Goal: Task Accomplishment & Management: Manage account settings

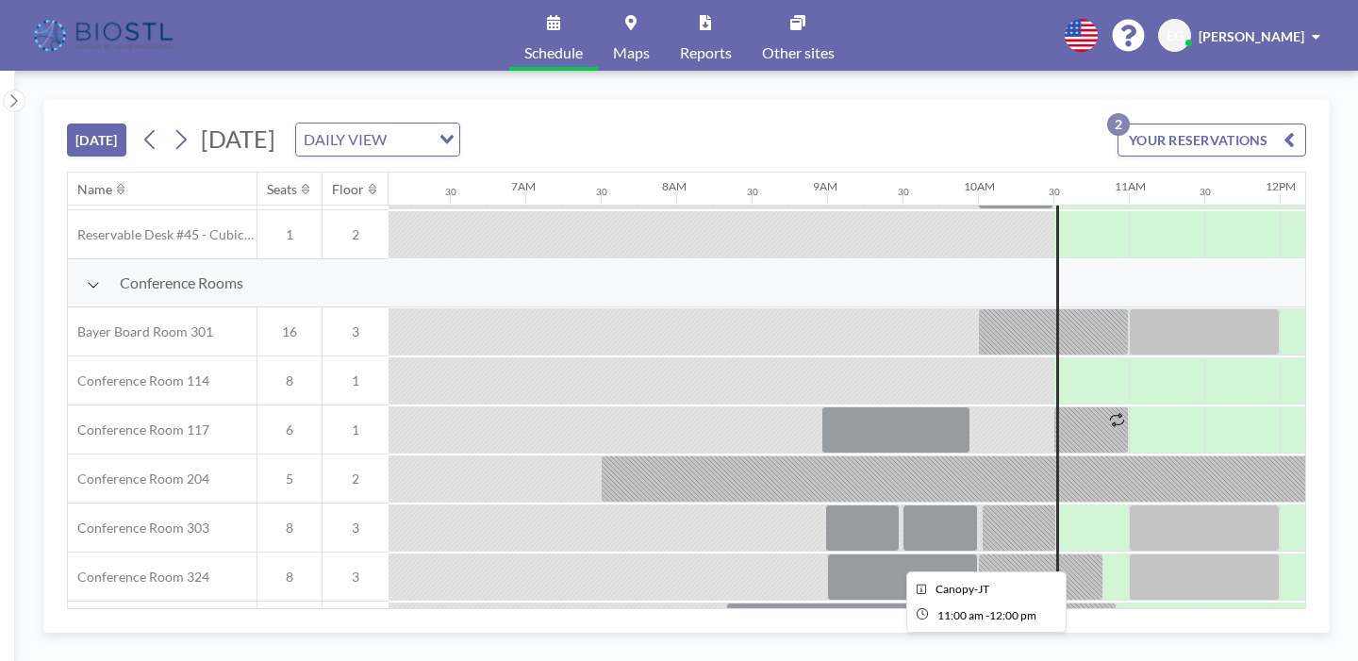
scroll to position [439, 919]
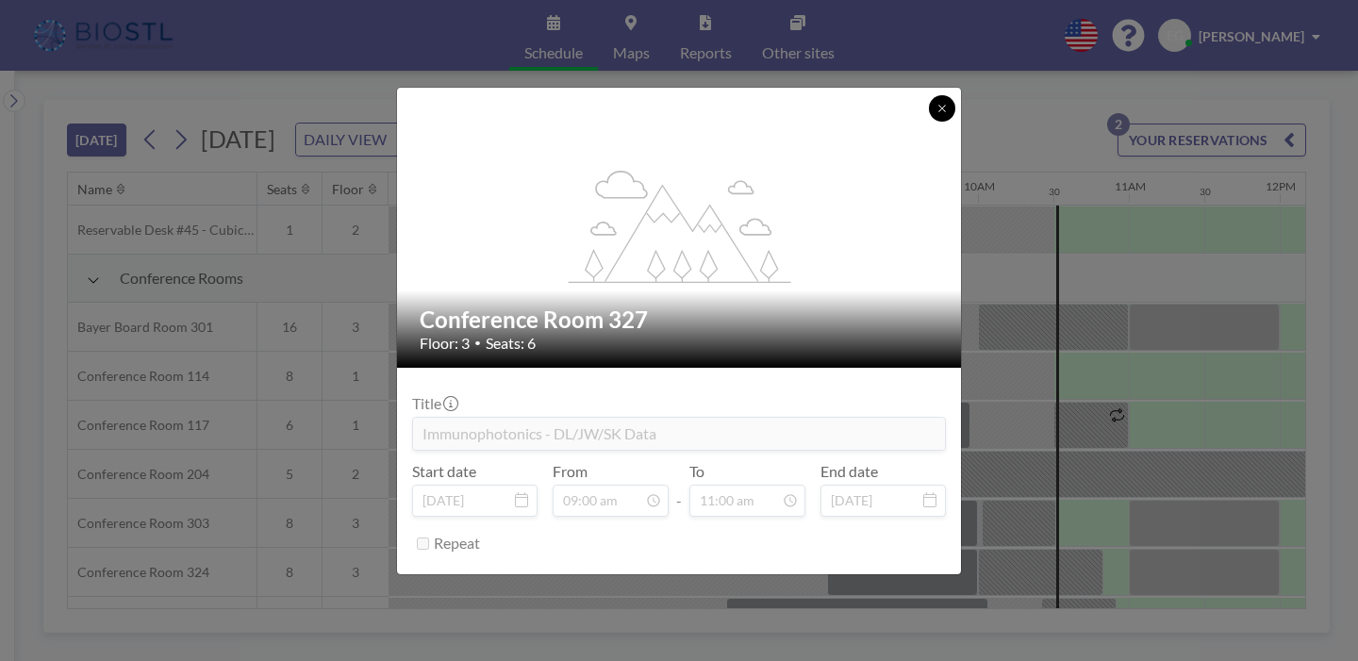
click at [938, 111] on icon at bounding box center [941, 108] width 7 height 7
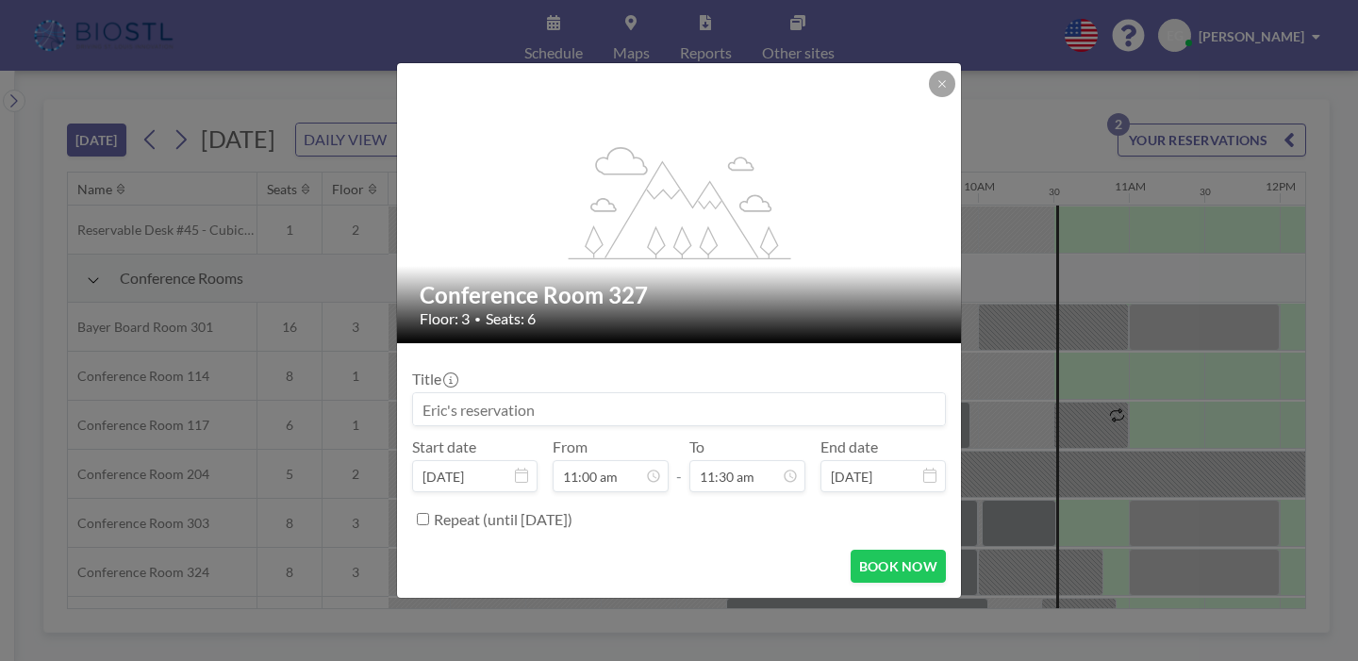
scroll to position [692, 0]
click at [618, 393] on input at bounding box center [679, 409] width 532 height 32
type input "NEURO360"
click at [929, 97] on button at bounding box center [942, 84] width 26 height 26
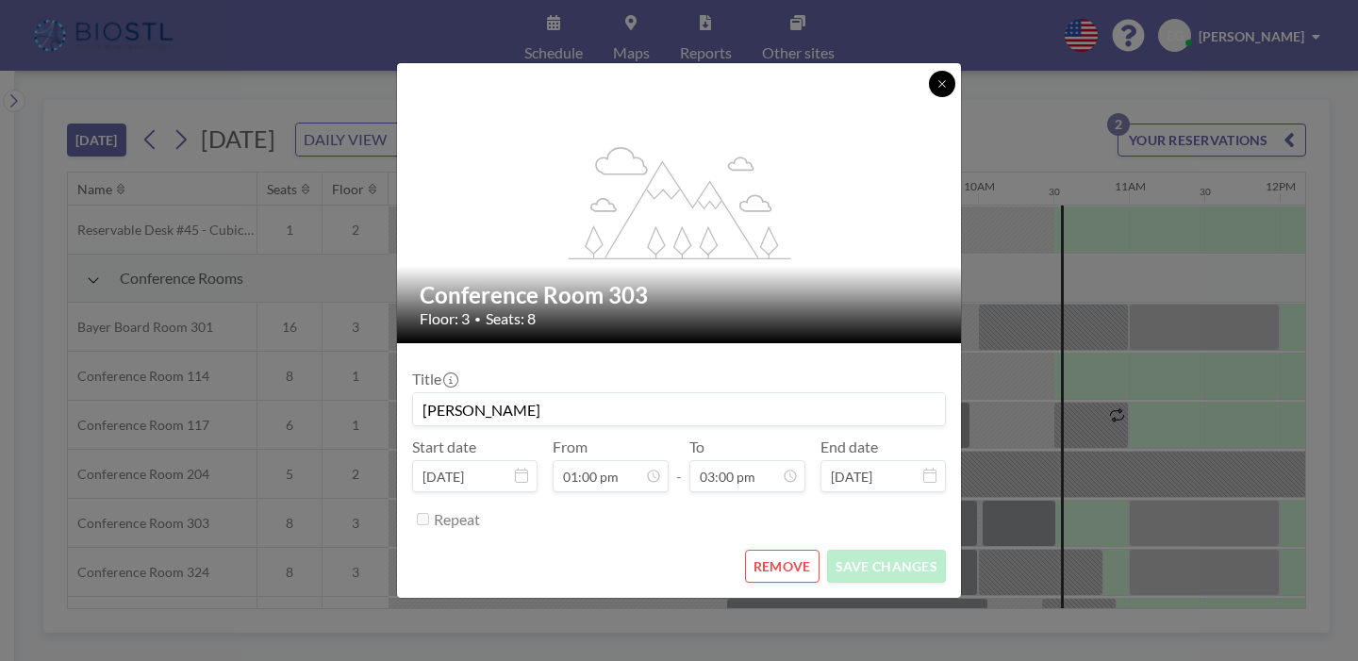
click at [938, 87] on icon at bounding box center [941, 83] width 7 height 7
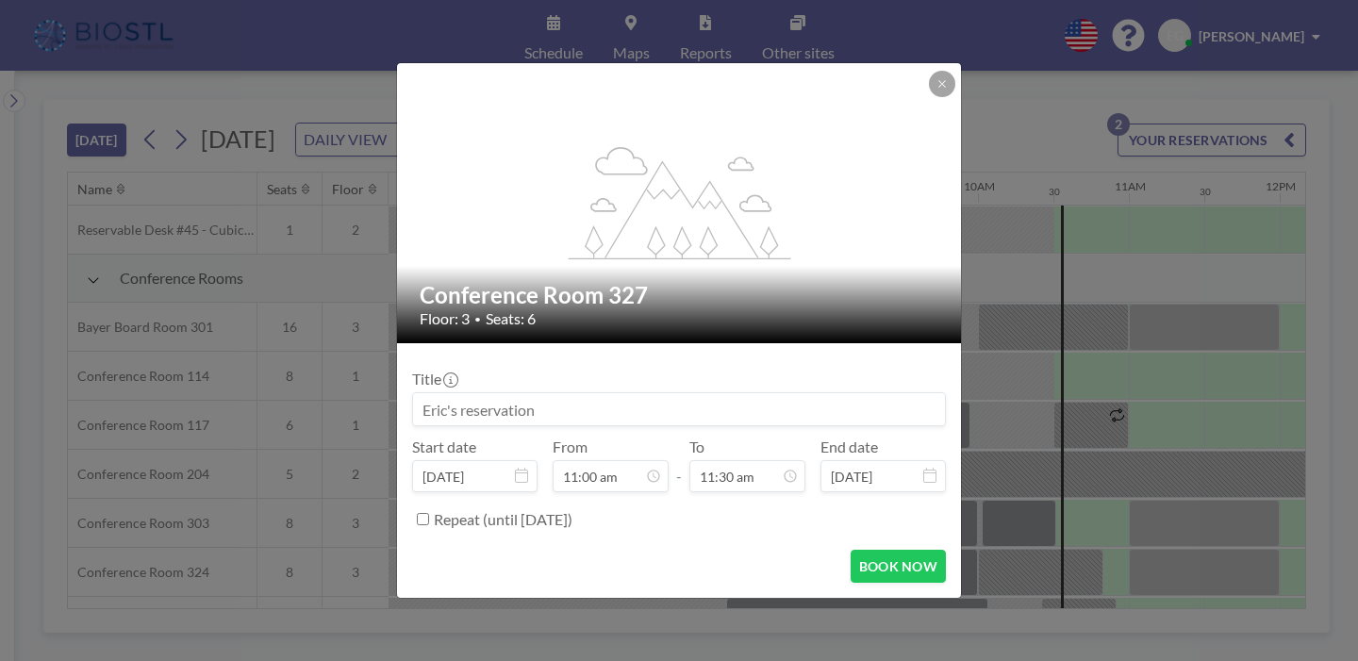
scroll to position [692, 0]
click at [581, 393] on input at bounding box center [679, 409] width 532 height 32
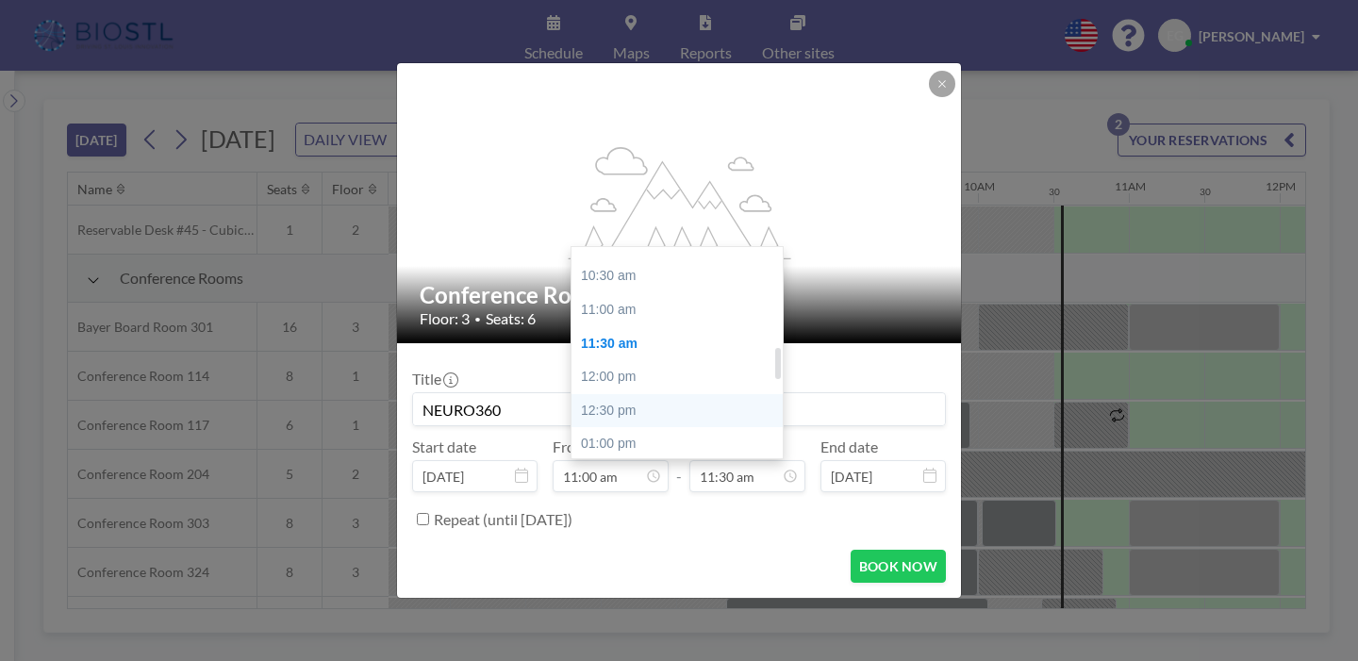
type input "NEURO360"
click at [668, 394] on div "12:30 pm" at bounding box center [676, 411] width 211 height 34
type input "12:30 pm"
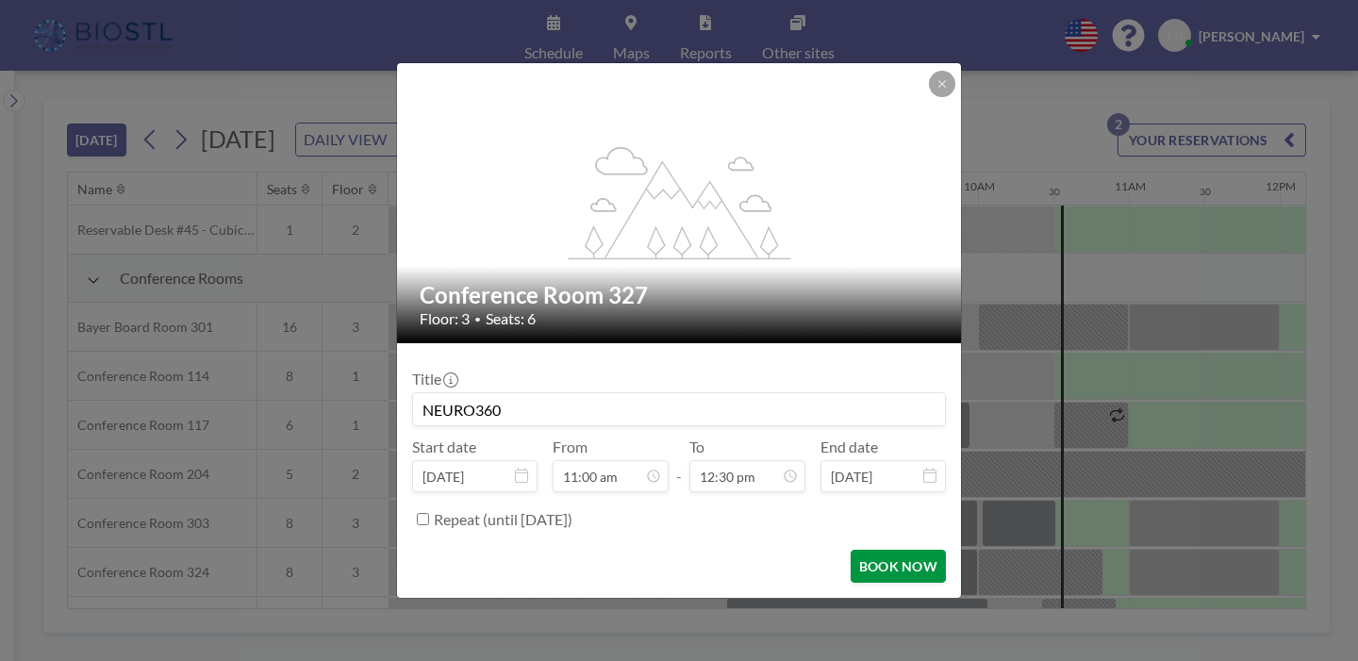
click at [857, 550] on button "BOOK NOW" at bounding box center [897, 566] width 95 height 33
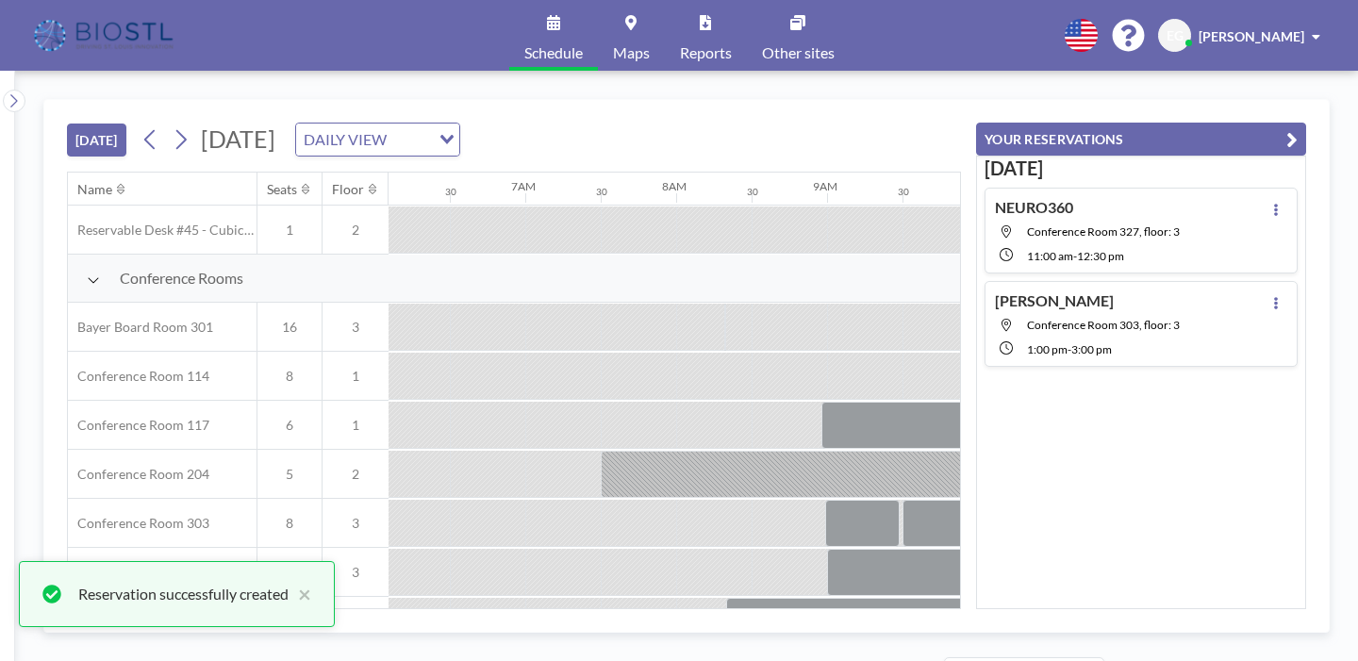
scroll to position [0, 0]
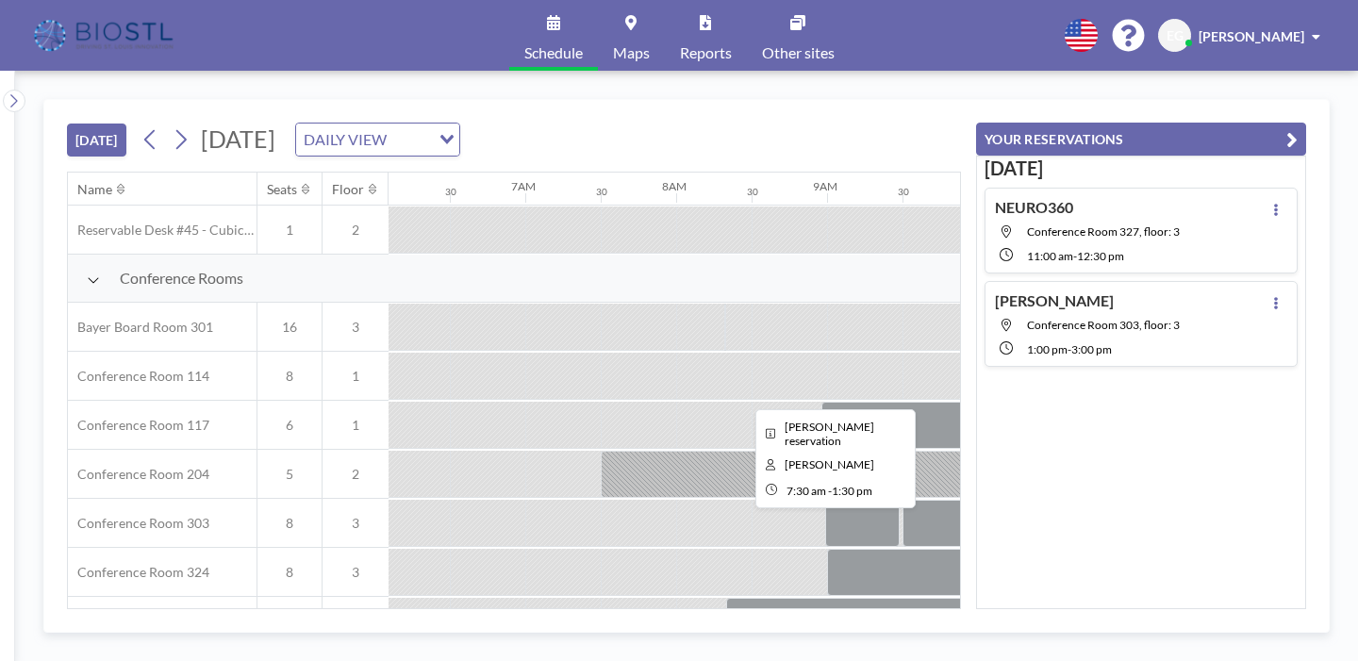
click at [881, 451] on div at bounding box center [1053, 474] width 905 height 47
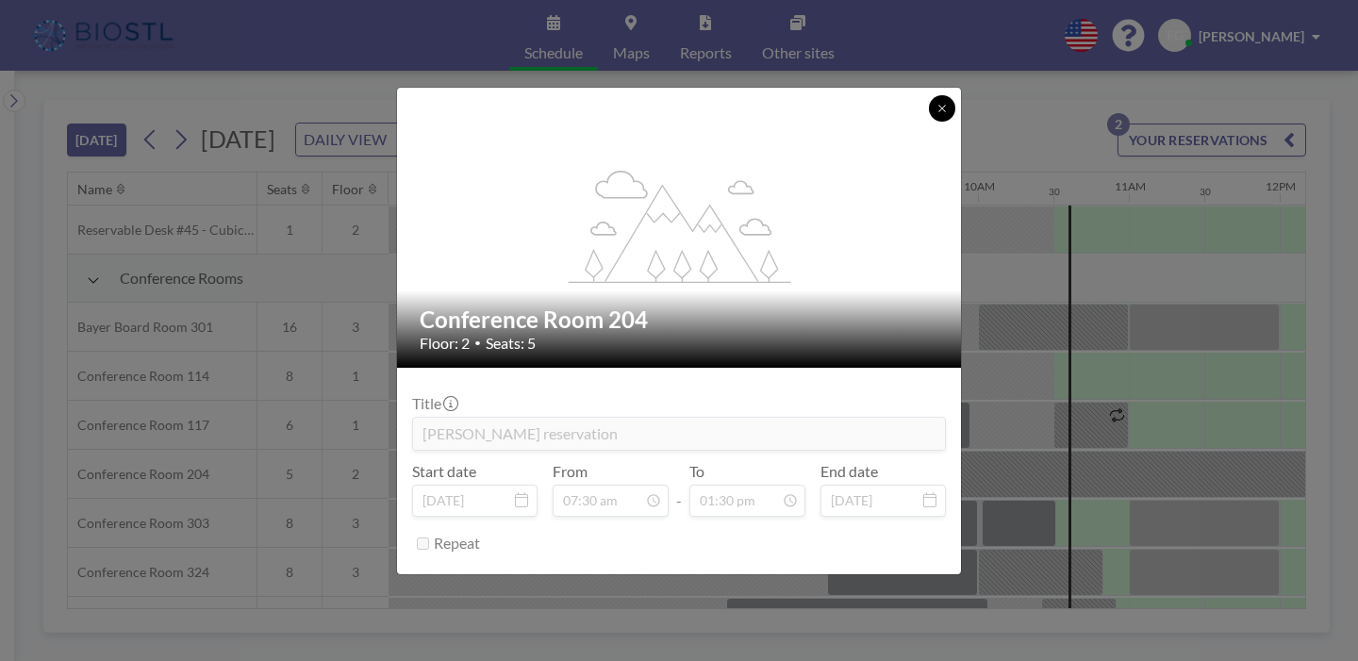
click at [936, 114] on icon at bounding box center [941, 108] width 11 height 11
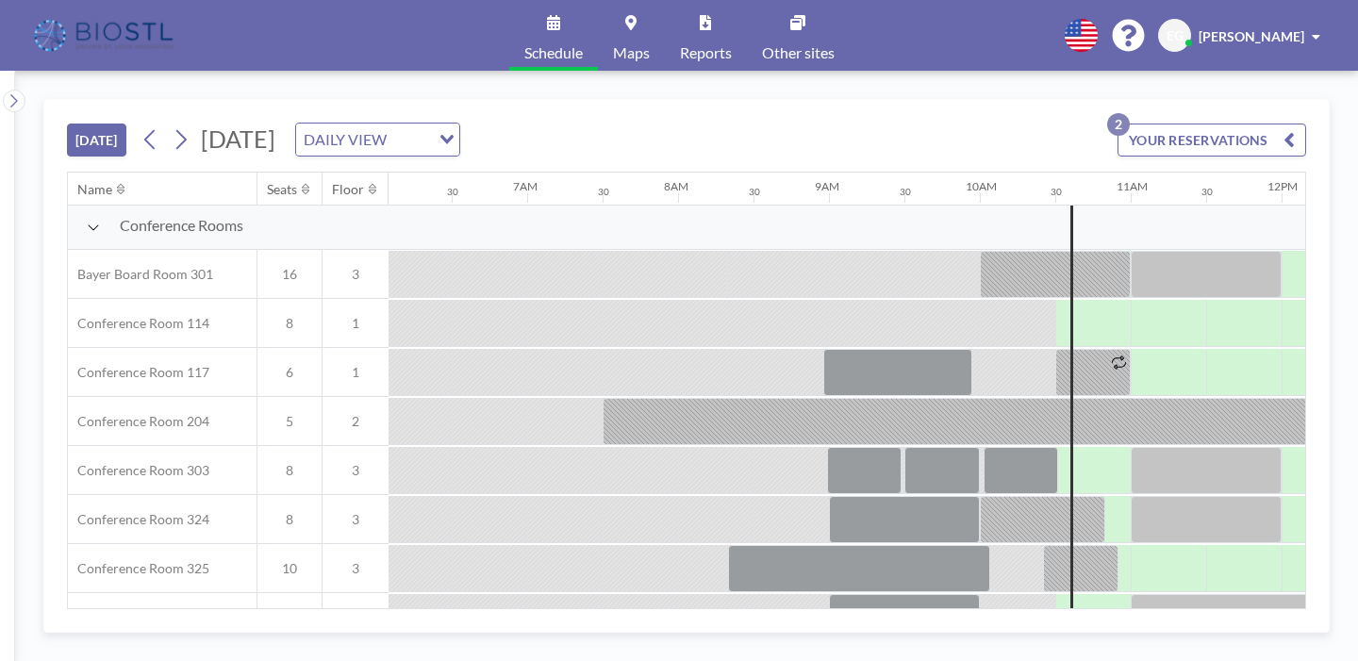
scroll to position [491, 917]
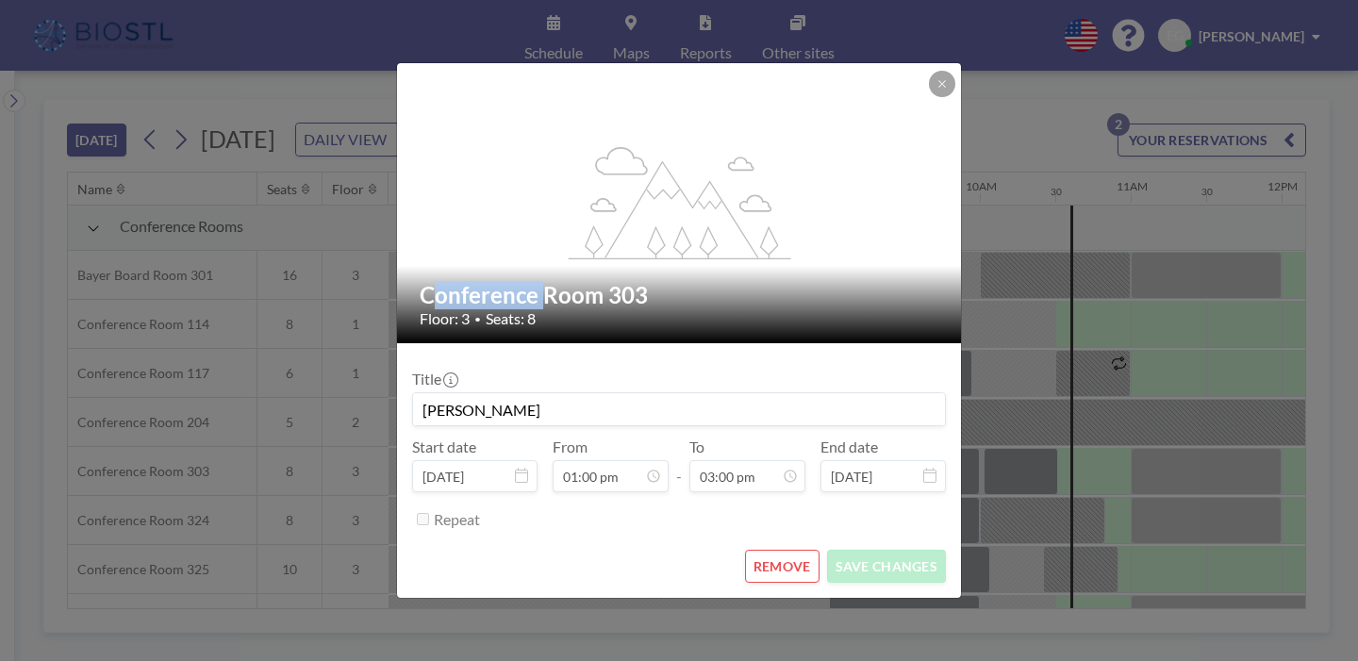
click at [1095, 298] on div "flex-grow: 1.2; Conference Room 303 Floor: 3 • Seats: 8 Title [PERSON_NAME] Sta…" at bounding box center [679, 330] width 1358 height 661
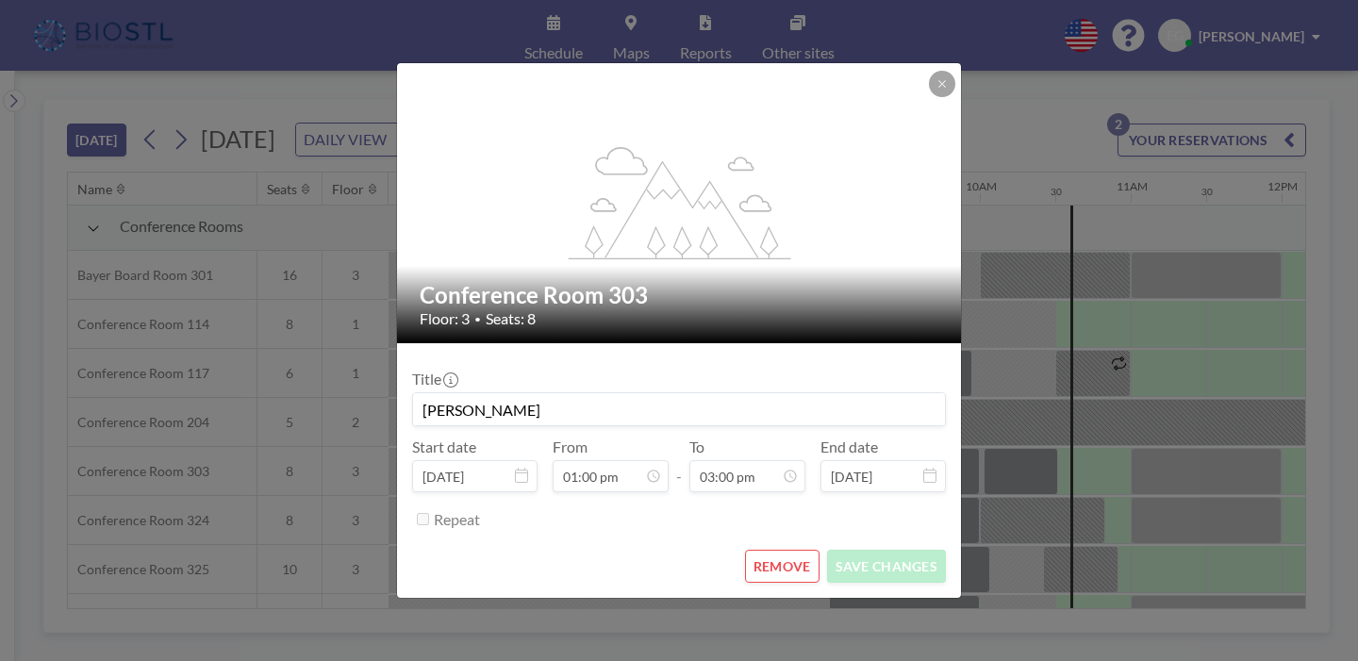
click at [1095, 298] on div "flex-grow: 1.2; Conference Room 303 Floor: 3 • Seats: 8 Title [PERSON_NAME] Sta…" at bounding box center [679, 330] width 1358 height 661
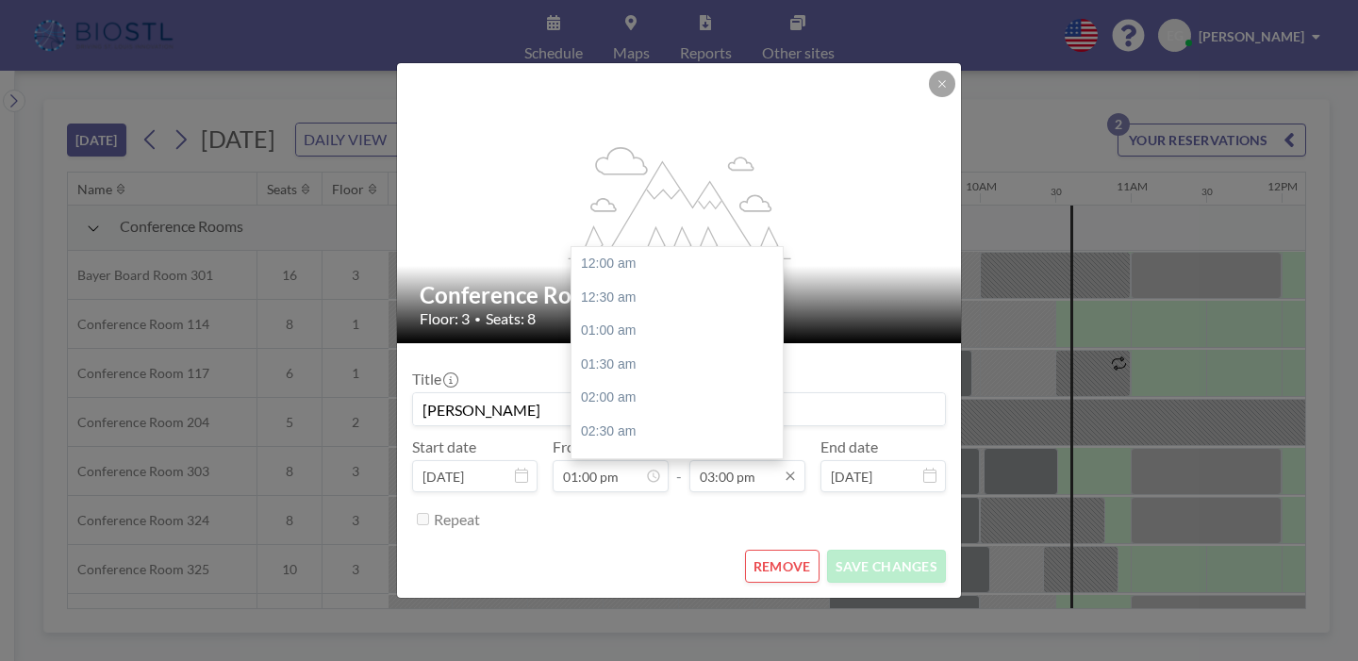
scroll to position [903, 0]
click at [619, 384] on div "03:30 pm" at bounding box center [676, 401] width 211 height 34
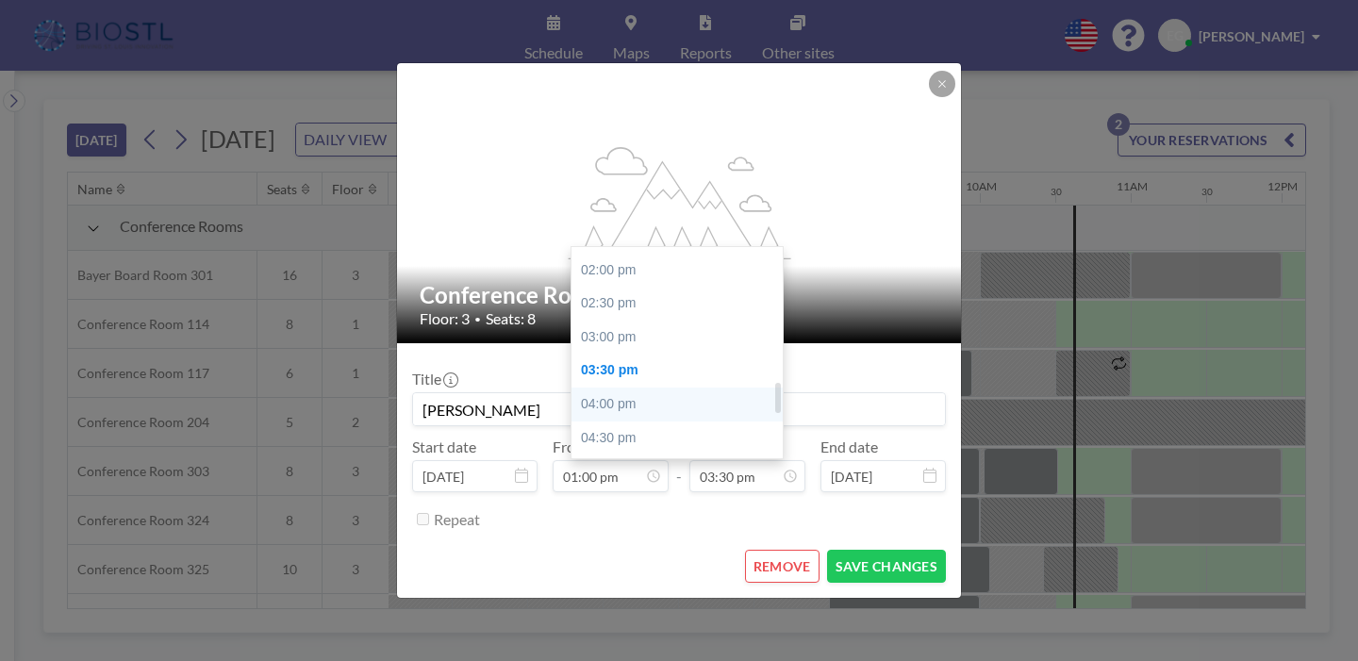
click at [644, 387] on div "04:00 pm" at bounding box center [676, 404] width 211 height 34
type input "04:00 pm"
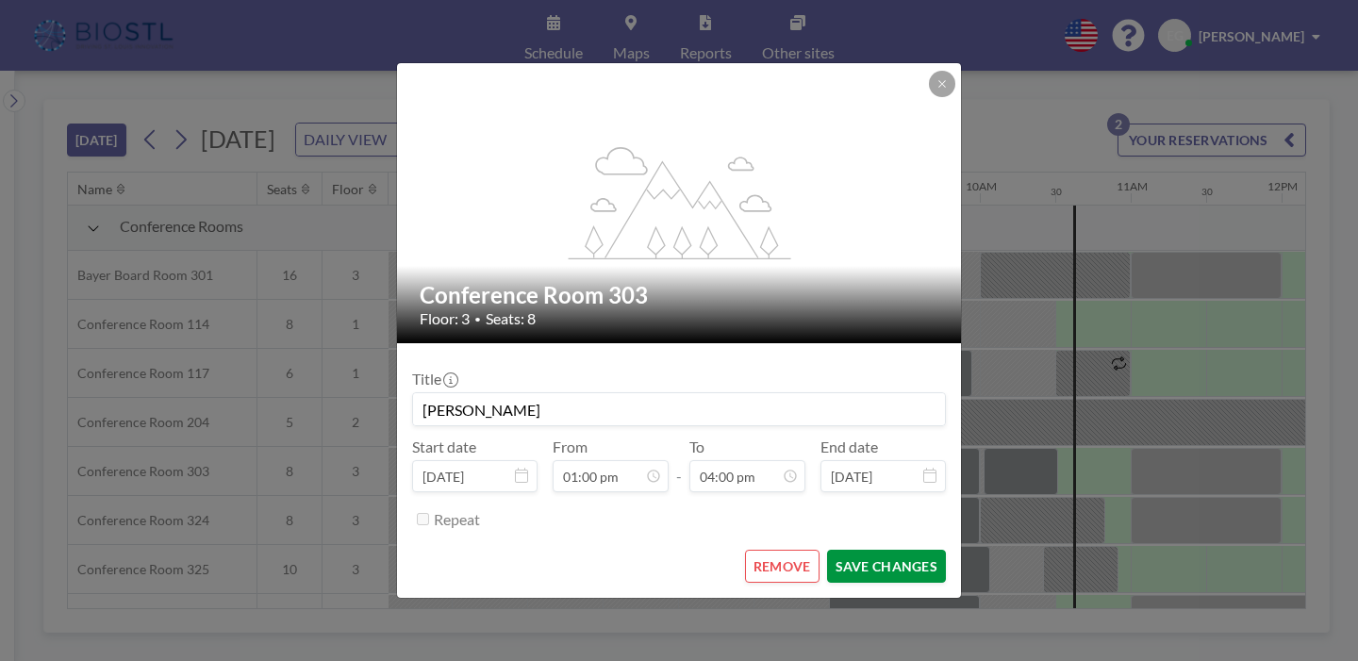
click at [848, 550] on button "SAVE CHANGES" at bounding box center [886, 566] width 119 height 33
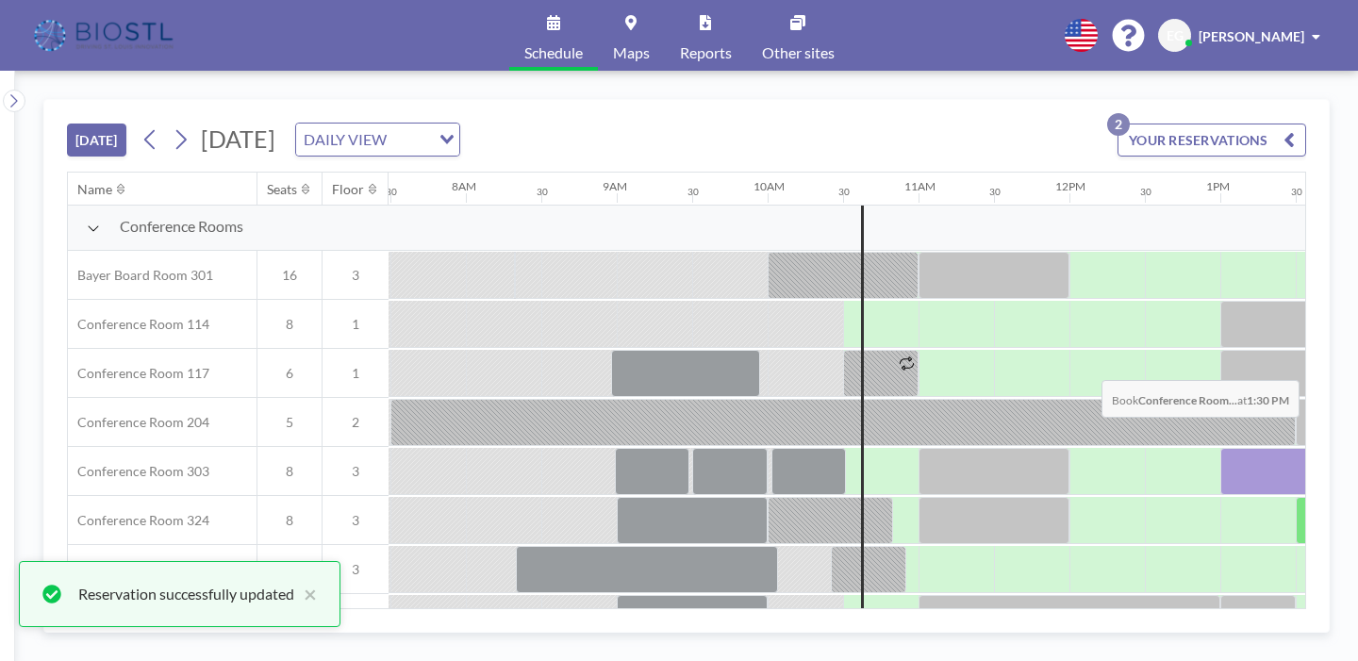
scroll to position [491, 1126]
